Goal: Transaction & Acquisition: Obtain resource

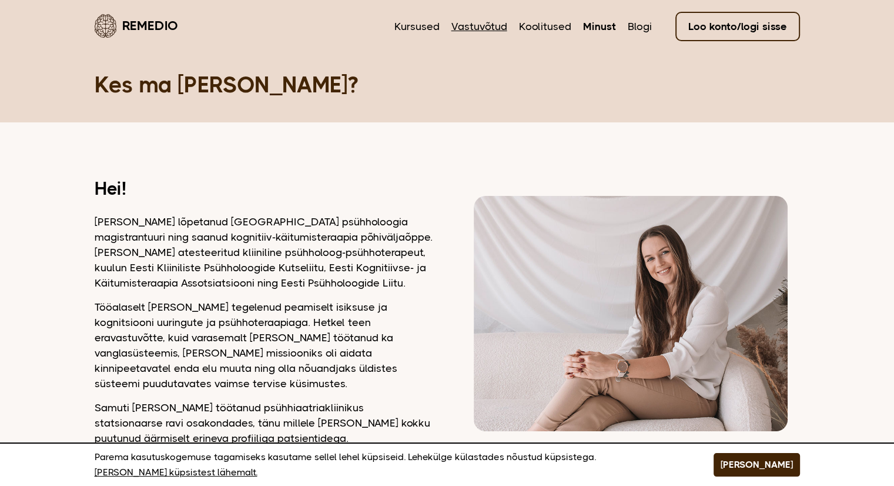
click at [490, 31] on link "Vastuvõtud" at bounding box center [480, 26] width 56 height 15
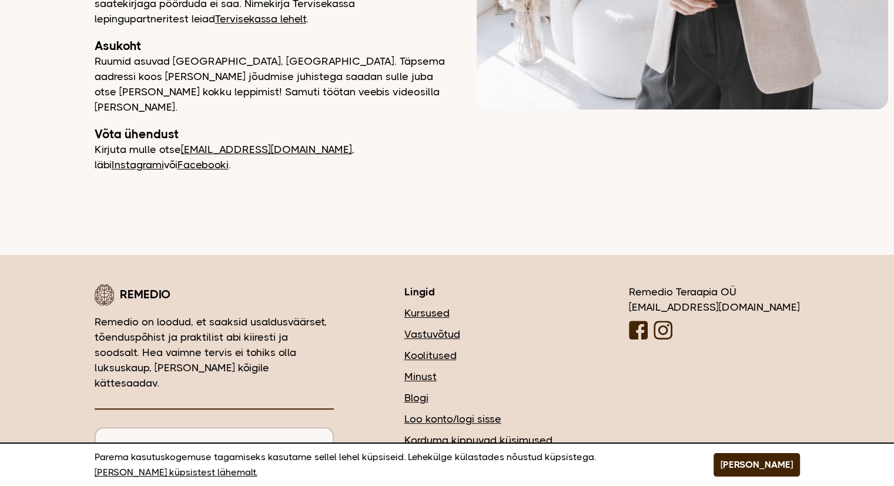
scroll to position [562, 0]
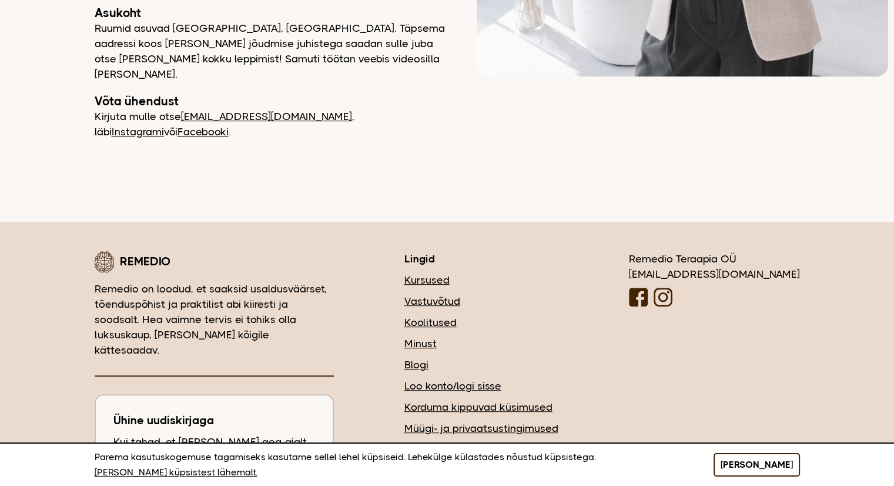
click at [779, 471] on button "[PERSON_NAME]" at bounding box center [757, 465] width 86 height 24
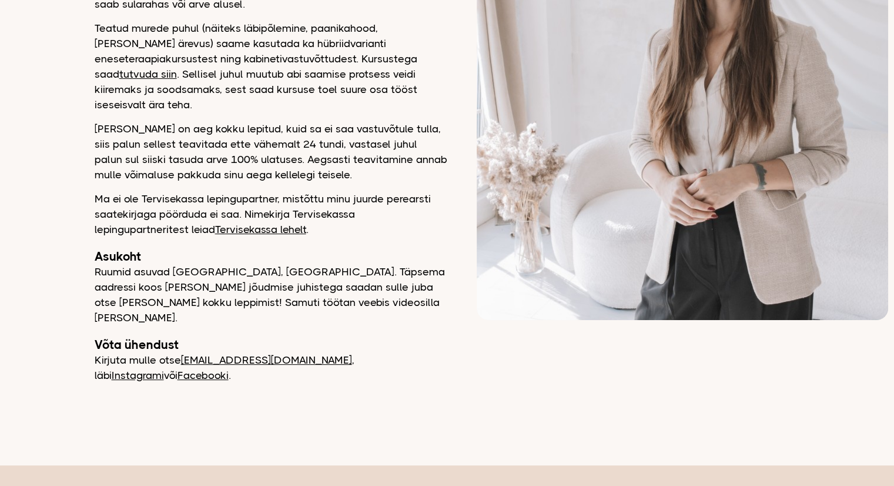
scroll to position [268, 0]
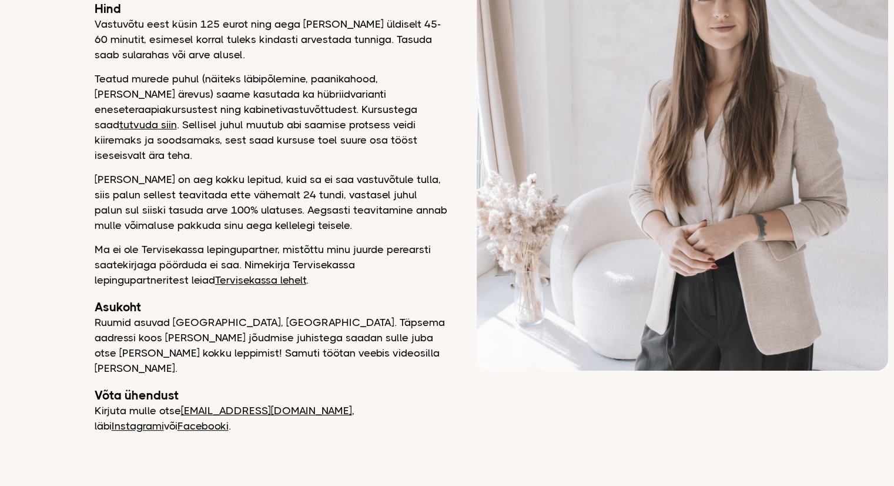
click at [177, 119] on link "tutvuda siin" at bounding box center [148, 125] width 58 height 12
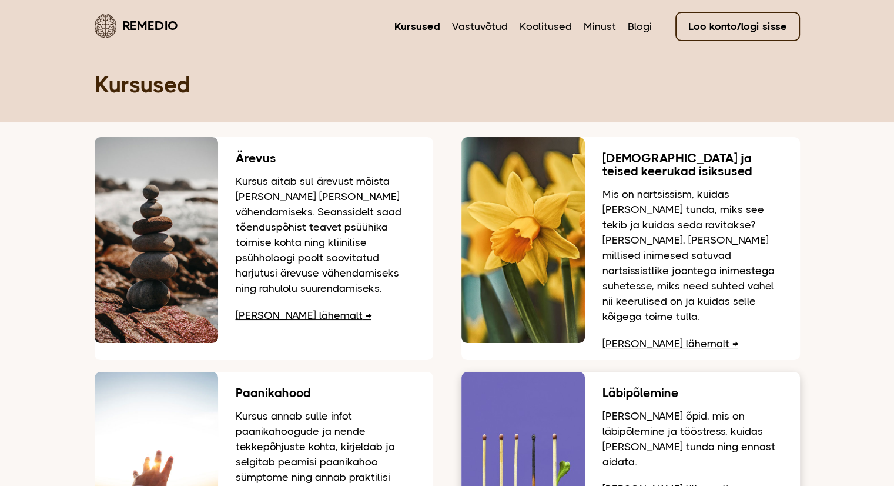
click at [647, 483] on link "Loe lähemalt" at bounding box center [671, 489] width 136 height 12
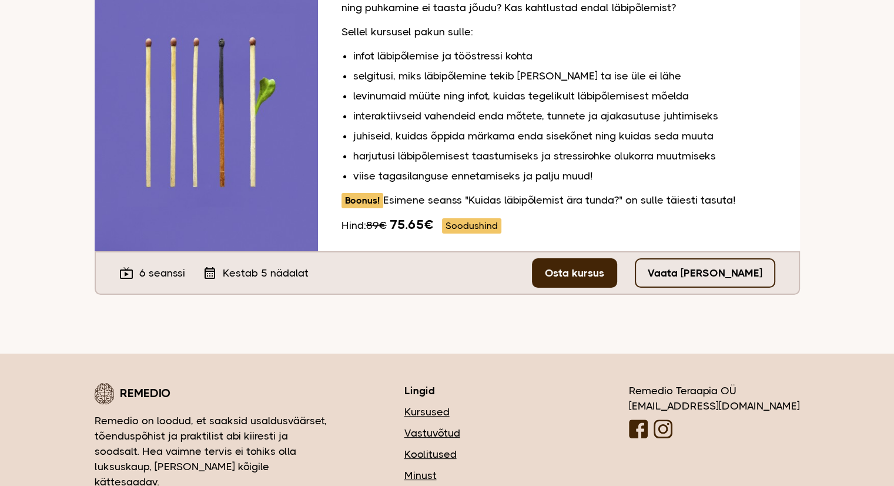
scroll to position [235, 0]
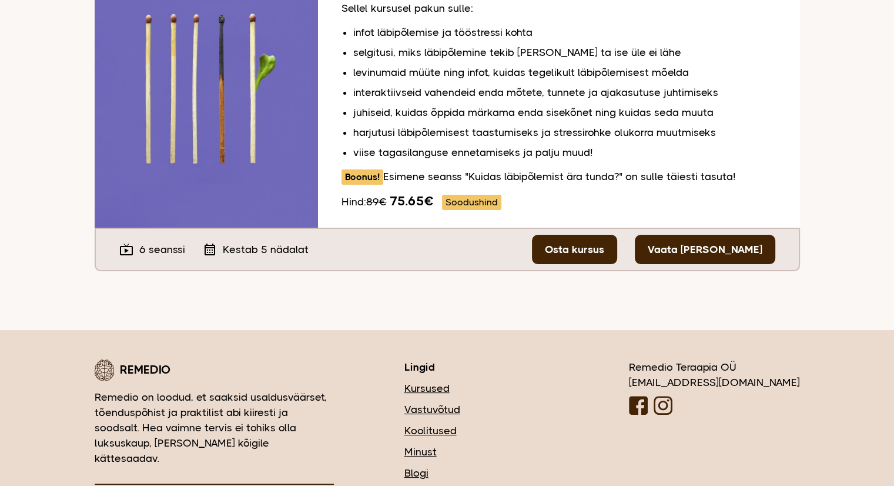
click at [740, 250] on link "Vaata tasuta seanssi" at bounding box center [705, 249] width 141 height 29
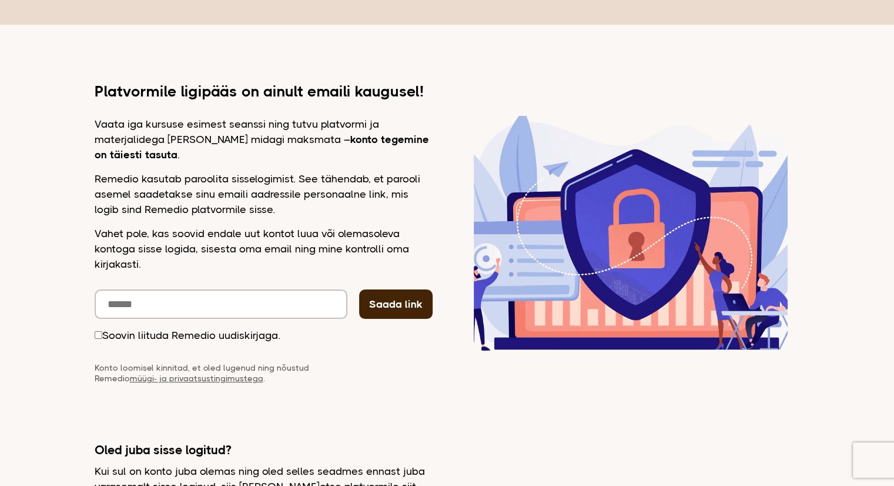
scroll to position [118, 0]
